Goal: Information Seeking & Learning: Learn about a topic

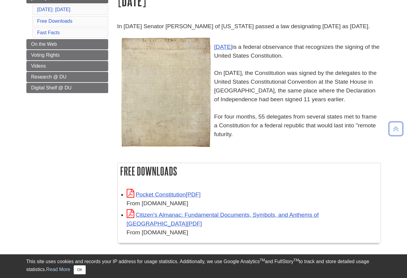
scroll to position [121, 0]
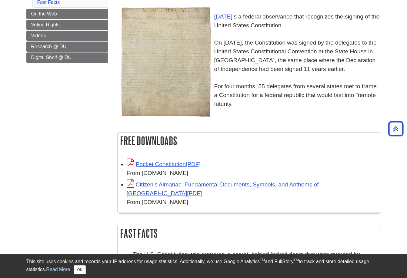
drag, startPoint x: 215, startPoint y: 15, endPoint x: 340, endPoint y: 135, distance: 173.2
click at [340, 126] on div "In [DATE] Senator [PERSON_NAME] of [US_STATE] passed a law designating [DATE] a…" at bounding box center [248, 59] width 263 height 134
click at [257, 106] on p "[DATE] is a federal observance that recognizes the signing of the United States…" at bounding box center [248, 56] width 263 height 105
click at [253, 83] on p "[DATE] is a federal observance that recognizes the signing of the United States…" at bounding box center [248, 56] width 263 height 105
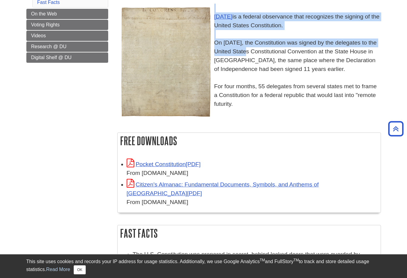
drag, startPoint x: 215, startPoint y: 18, endPoint x: 254, endPoint y: 56, distance: 54.2
click at [254, 56] on p "[DATE] is a federal observance that recognizes the signing of the United States…" at bounding box center [248, 56] width 263 height 105
click at [216, 43] on p "[DATE] is a federal observance that recognizes the signing of the United States…" at bounding box center [248, 56] width 263 height 105
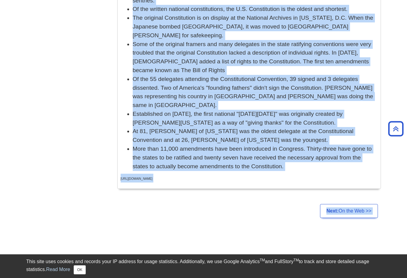
scroll to position [483, 0]
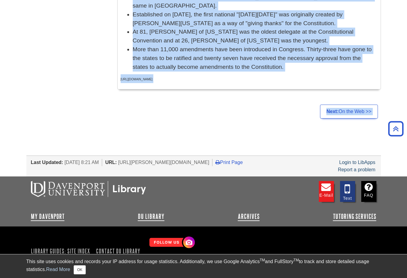
drag, startPoint x: 214, startPoint y: 48, endPoint x: 239, endPoint y: 129, distance: 84.2
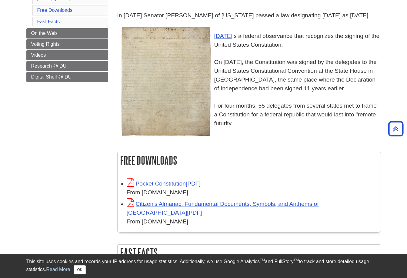
scroll to position [91, 0]
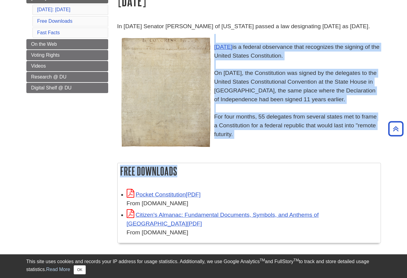
drag, startPoint x: 216, startPoint y: 42, endPoint x: 244, endPoint y: 191, distance: 151.4
click at [245, 191] on div "In [DATE] Senator [PERSON_NAME] of [US_STATE] passed a law designating [DATE] a…" at bounding box center [248, 254] width 263 height 465
click at [236, 179] on h2 "Free Downloads" at bounding box center [248, 171] width 263 height 16
click at [226, 150] on div "In [DATE] Senator [PERSON_NAME] of [US_STATE] passed a law designating [DATE] a…" at bounding box center [248, 86] width 263 height 128
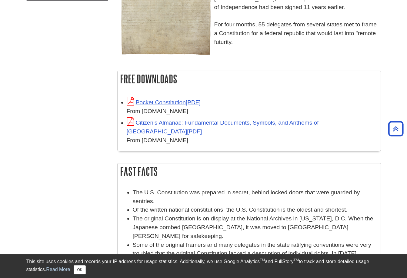
scroll to position [180, 0]
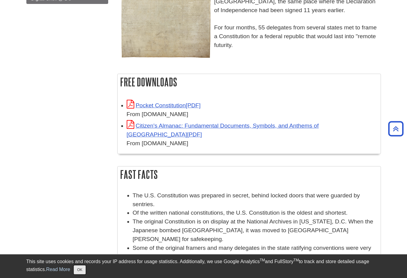
click at [81, 270] on button "OK" at bounding box center [80, 269] width 12 height 9
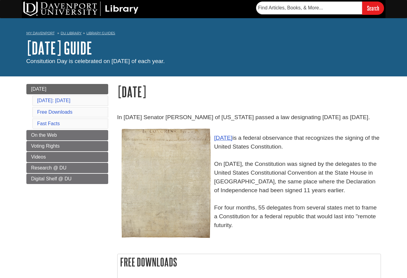
scroll to position [392, 0]
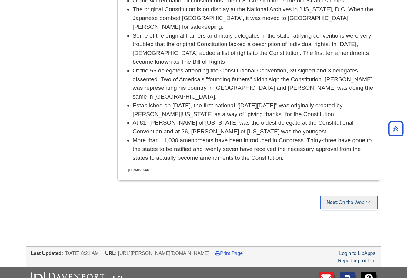
click at [346, 195] on link "Next: On the Web >>" at bounding box center [349, 202] width 58 height 14
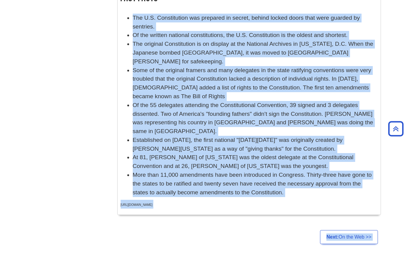
scroll to position [483, 0]
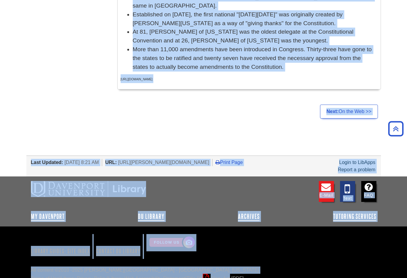
drag, startPoint x: 132, startPoint y: 111, endPoint x: 349, endPoint y: 256, distance: 261.8
click at [268, 178] on div "E-mail Text FAQ" at bounding box center [203, 194] width 345 height 33
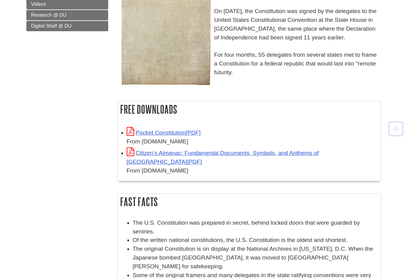
scroll to position [277, 0]
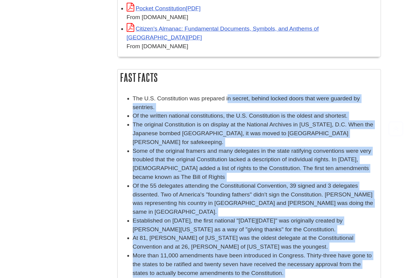
drag, startPoint x: 252, startPoint y: 116, endPoint x: 227, endPoint y: 95, distance: 32.0
click at [227, 95] on body "This site uses cookies and records your IP address for usage statistics. Additi…" at bounding box center [203, 107] width 407 height 769
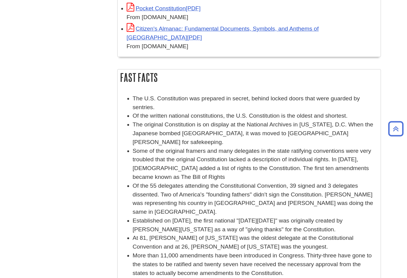
click at [223, 110] on li "The U.S. Constitution was prepared in secret, behind locked doors that were gua…" at bounding box center [255, 103] width 245 height 18
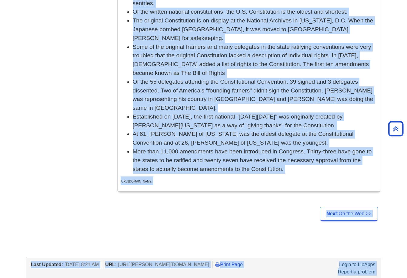
scroll to position [483, 0]
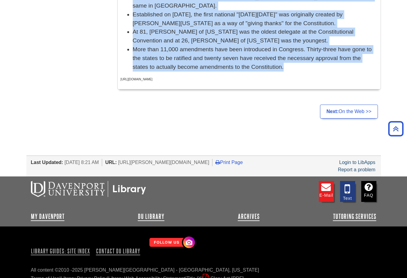
drag, startPoint x: 123, startPoint y: 102, endPoint x: 319, endPoint y: 59, distance: 201.1
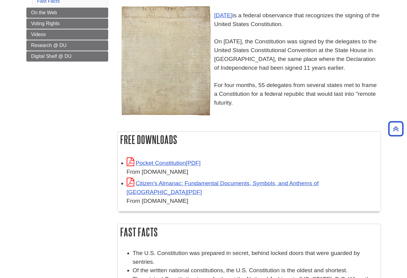
scroll to position [89, 0]
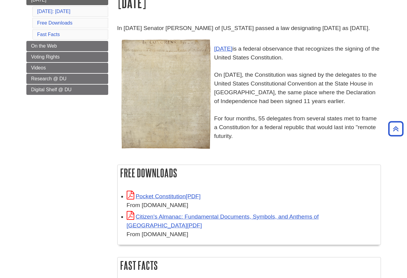
drag, startPoint x: 217, startPoint y: 37, endPoint x: 263, endPoint y: 162, distance: 133.2
click at [263, 158] on div "In [DATE] Senator [PERSON_NAME] of [US_STATE] passed a law designating [DATE] a…" at bounding box center [248, 91] width 263 height 134
click at [261, 158] on div "In [DATE] Senator [PERSON_NAME] of [US_STATE] passed a law designating [DATE] a…" at bounding box center [248, 91] width 263 height 134
drag, startPoint x: 247, startPoint y: 40, endPoint x: 278, endPoint y: 181, distance: 144.4
click at [278, 181] on div "In [DATE] Senator [PERSON_NAME] of [US_STATE] passed a law designating [DATE] a…" at bounding box center [248, 256] width 263 height 465
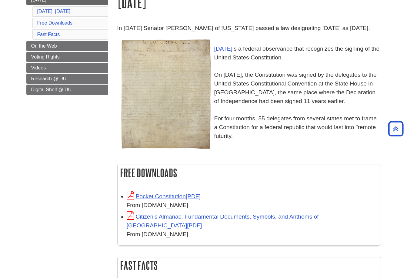
click at [275, 181] on h2 "Free Downloads" at bounding box center [248, 173] width 263 height 16
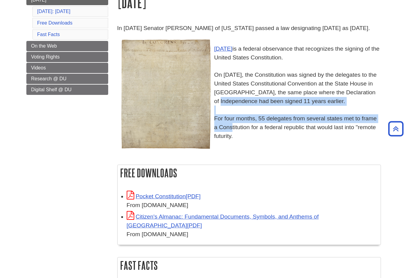
drag, startPoint x: 229, startPoint y: 137, endPoint x: 234, endPoint y: 106, distance: 31.4
click at [234, 106] on p "[DATE] is a federal observance that recognizes the signing of the United States…" at bounding box center [248, 88] width 263 height 105
drag, startPoint x: 206, startPoint y: 38, endPoint x: 206, endPoint y: 89, distance: 51.2
click at [206, 89] on div "In [DATE] Senator [PERSON_NAME] of [US_STATE] passed a law designating [DATE] a…" at bounding box center [248, 88] width 263 height 128
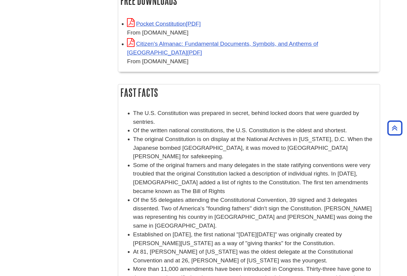
scroll to position [271, 0]
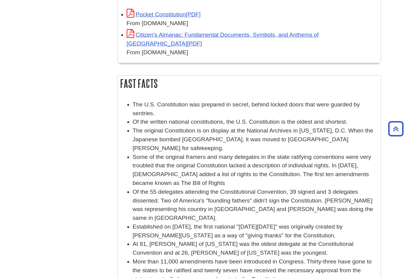
click at [231, 91] on h2 "Fast Facts" at bounding box center [248, 83] width 263 height 16
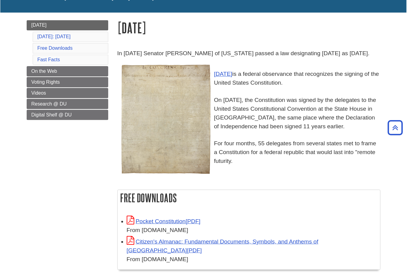
scroll to position [0, 0]
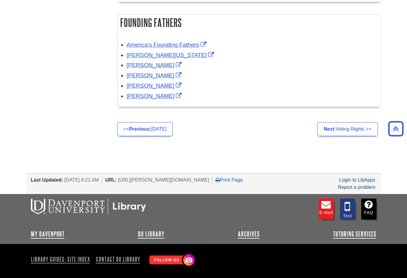
scroll to position [330, 0]
